Goal: Find specific page/section: Find specific page/section

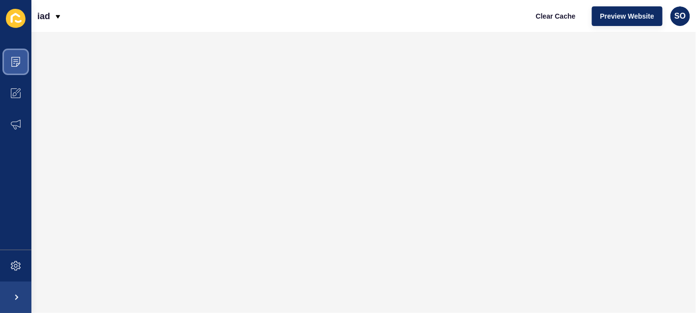
click at [11, 54] on span at bounding box center [15, 61] width 31 height 31
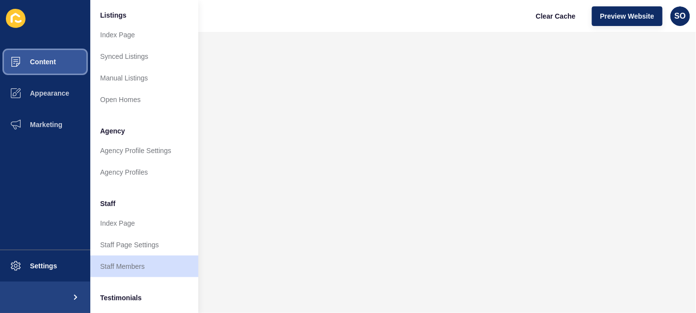
scroll to position [196, 0]
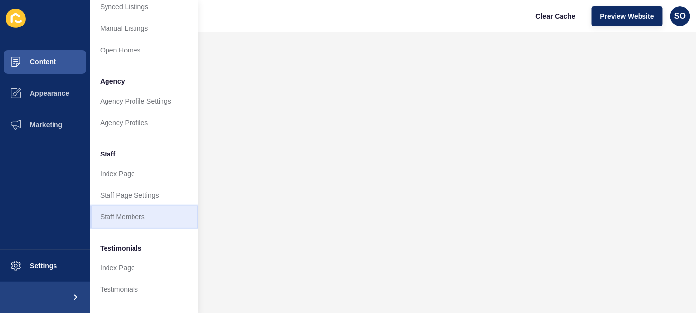
click at [138, 220] on link "Staff Members" at bounding box center [144, 217] width 108 height 22
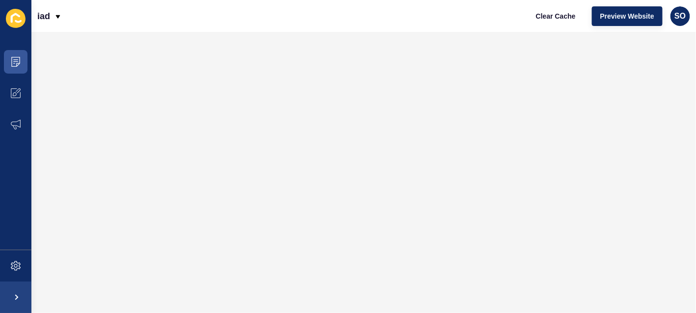
scroll to position [0, 0]
click at [19, 60] on icon at bounding box center [16, 62] width 10 height 10
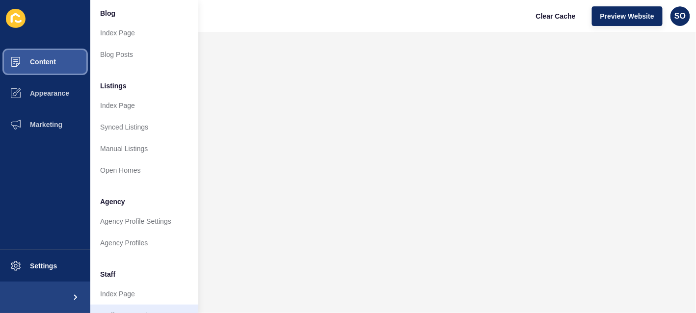
scroll to position [196, 0]
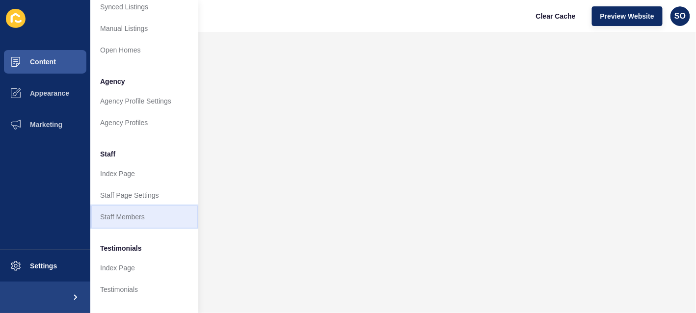
click at [153, 213] on link "Staff Members" at bounding box center [144, 217] width 108 height 22
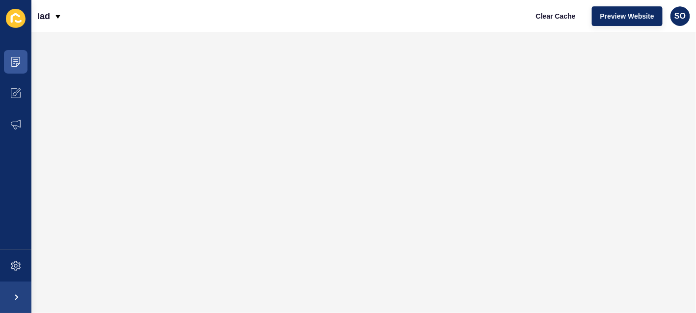
scroll to position [0, 0]
click at [17, 56] on span at bounding box center [15, 61] width 31 height 31
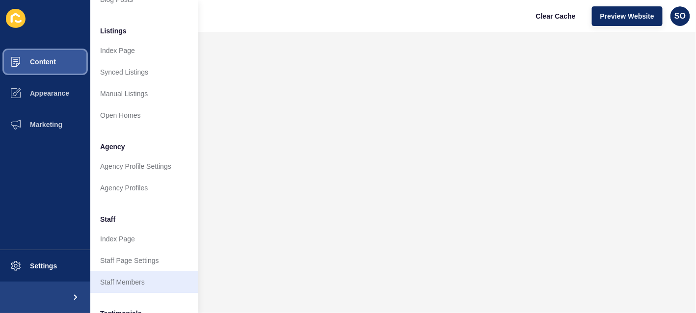
scroll to position [147, 0]
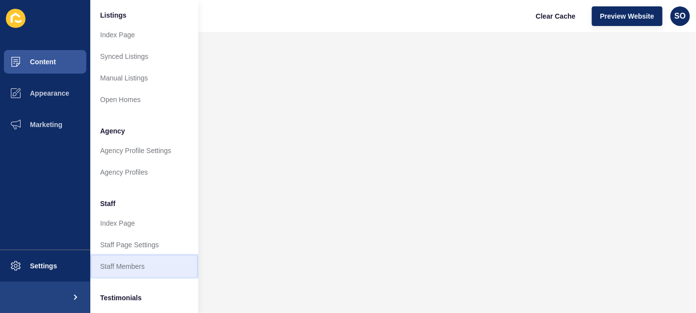
click at [129, 264] on link "Staff Members" at bounding box center [144, 267] width 108 height 22
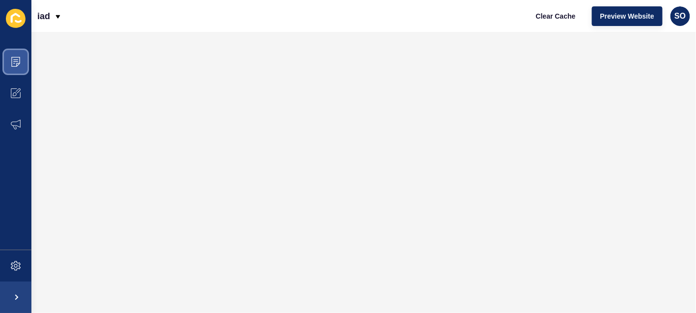
click at [20, 64] on icon at bounding box center [16, 62] width 10 height 10
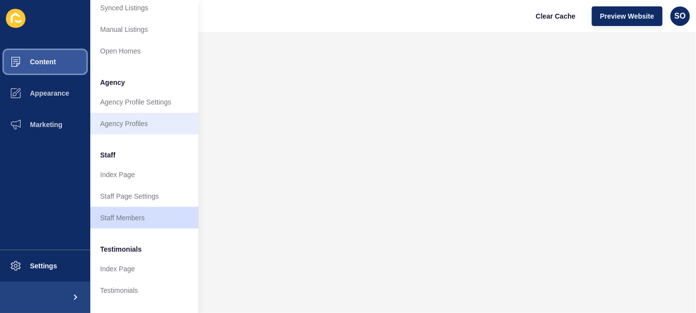
scroll to position [196, 0]
click at [147, 121] on link "Agency Profiles" at bounding box center [144, 123] width 108 height 22
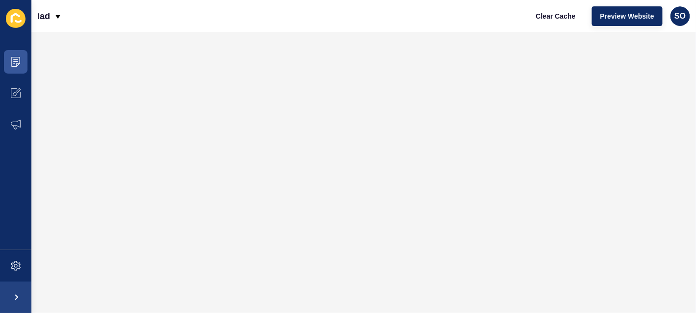
click at [192, 32] on iframe at bounding box center [363, 172] width 665 height 281
click at [24, 60] on span at bounding box center [15, 61] width 31 height 31
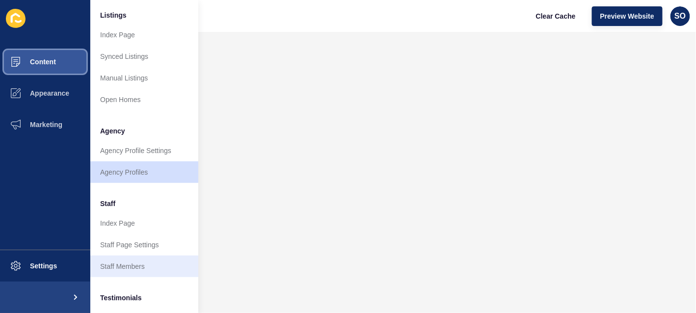
scroll to position [147, 0]
click at [149, 266] on link "Staff Members" at bounding box center [144, 267] width 108 height 22
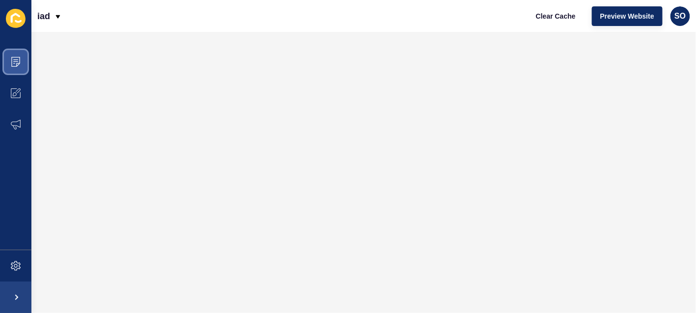
click at [15, 59] on icon at bounding box center [15, 59] width 5 height 0
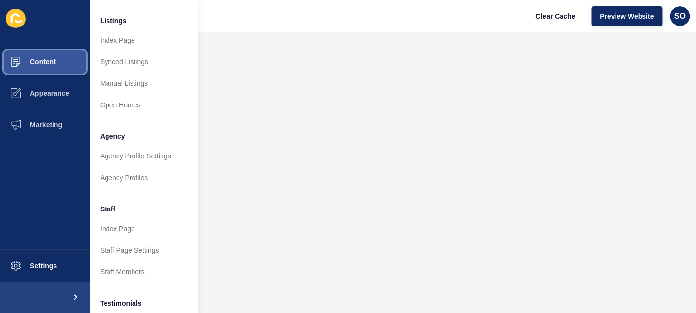
scroll to position [147, 0]
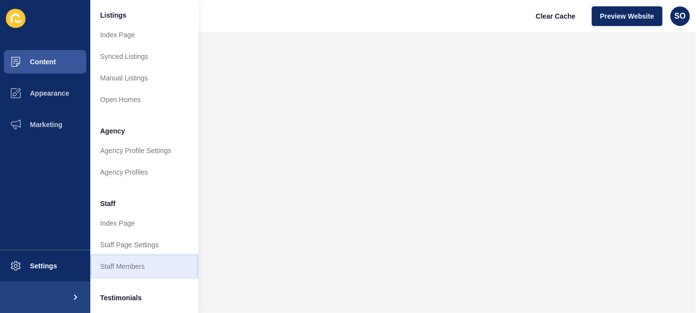
click at [141, 271] on link "Staff Members" at bounding box center [144, 267] width 108 height 22
